Goal: Find specific page/section: Find specific page/section

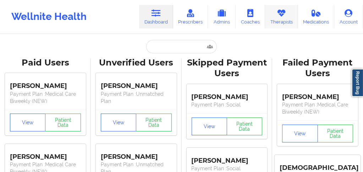
click at [262, 23] on link "Therapists" at bounding box center [281, 16] width 33 height 23
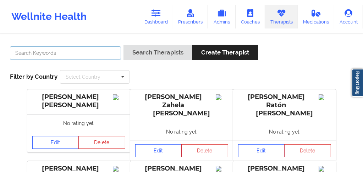
click at [64, 54] on input "text" at bounding box center [65, 52] width 111 height 13
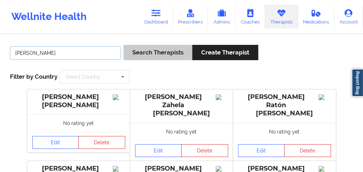
type input "[PERSON_NAME]"
click at [149, 54] on button "Search Therapists" at bounding box center [158, 52] width 69 height 15
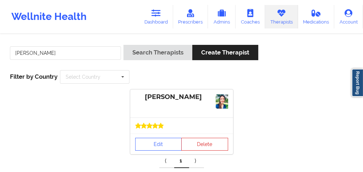
click at [160, 122] on div at bounding box center [181, 125] width 103 height 16
click at [158, 122] on link "Edit" at bounding box center [158, 143] width 47 height 13
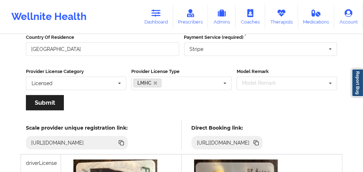
scroll to position [164, 0]
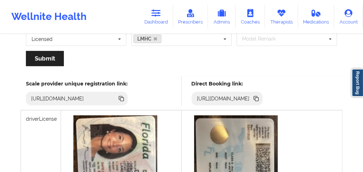
click at [124, 99] on icon at bounding box center [122, 99] width 4 height 4
